Goal: Transaction & Acquisition: Complete application form

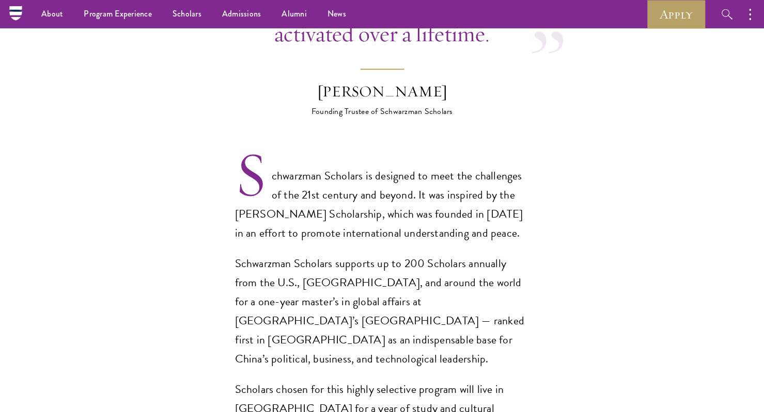
scroll to position [604, 0]
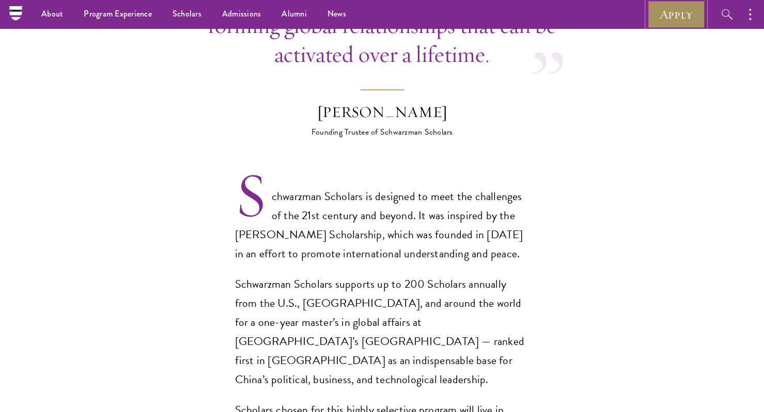
click at [663, 22] on link "Apply" at bounding box center [676, 14] width 58 height 28
